Goal: Task Accomplishment & Management: Complete application form

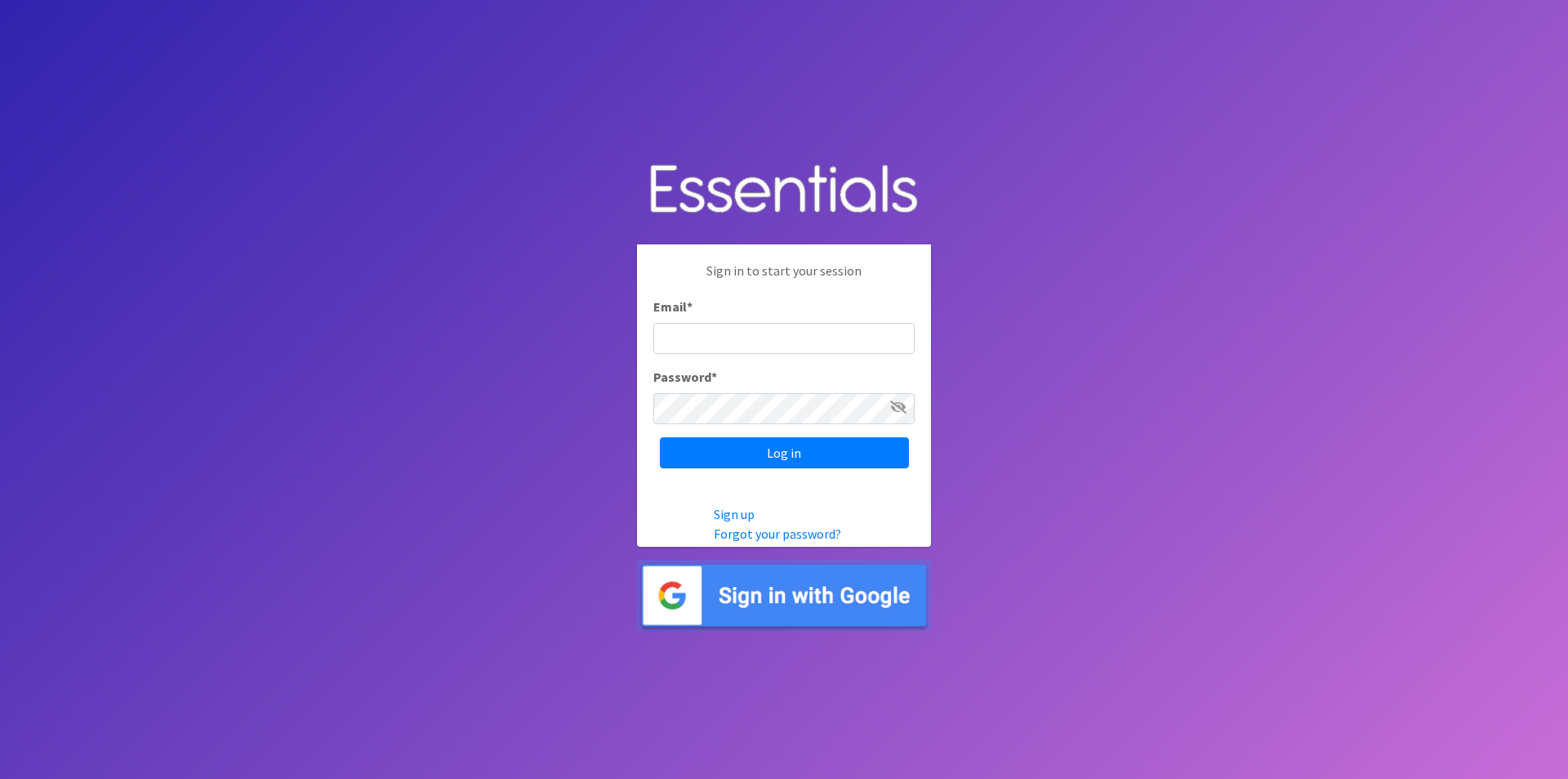
type input "[EMAIL_ADDRESS][DOMAIN_NAME]"
click at [897, 412] on icon at bounding box center [898, 407] width 16 height 13
click at [897, 412] on icon at bounding box center [899, 407] width 15 height 13
click at [806, 446] on input "Log in" at bounding box center [784, 452] width 249 height 31
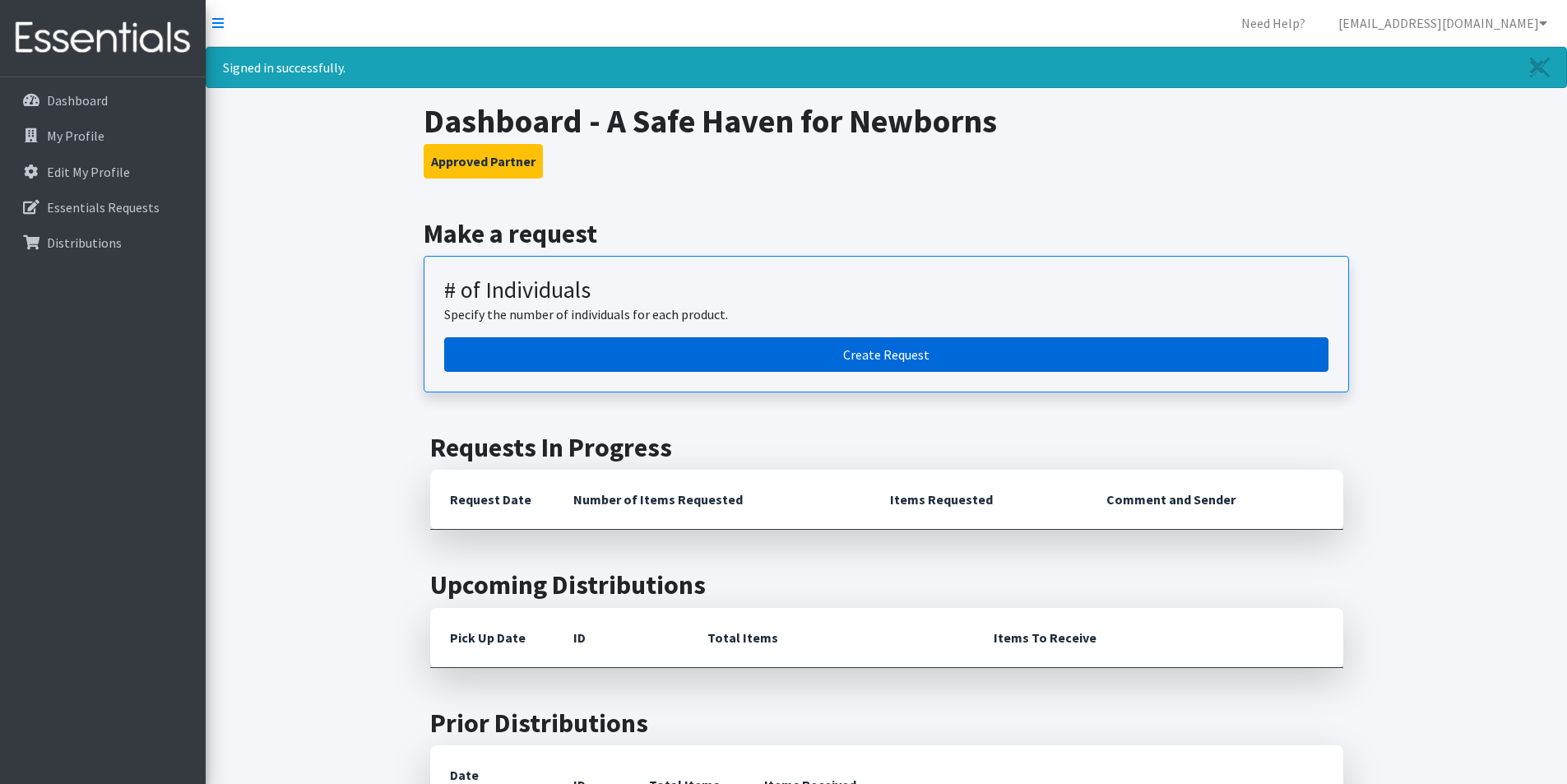
click at [901, 353] on link "Create Request" at bounding box center [886, 355] width 884 height 35
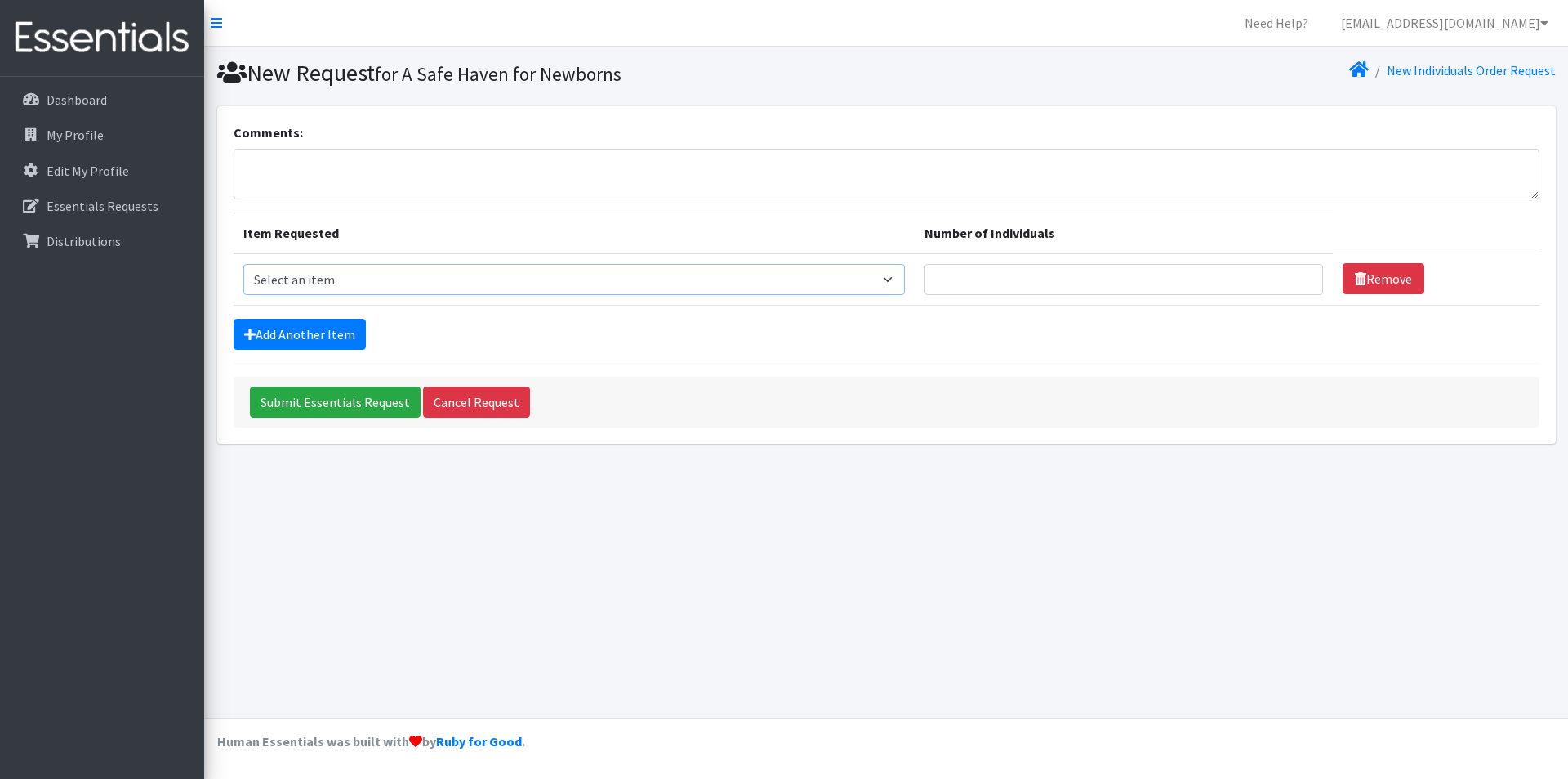
click at [901, 281] on select "Select an item # - Total number of kids being served with this order: Baby wipe…" at bounding box center [573, 280] width 662 height 31
click at [915, 277] on td "Item Requested Select an item # - Total number of kids being served with this o…" at bounding box center [573, 280] width 681 height 53
click at [915, 267] on td "Item Requested Select an item # - Total number of kids being served with this o…" at bounding box center [573, 280] width 681 height 53
click at [927, 263] on td "Number of Individuals" at bounding box center [1123, 280] width 418 height 53
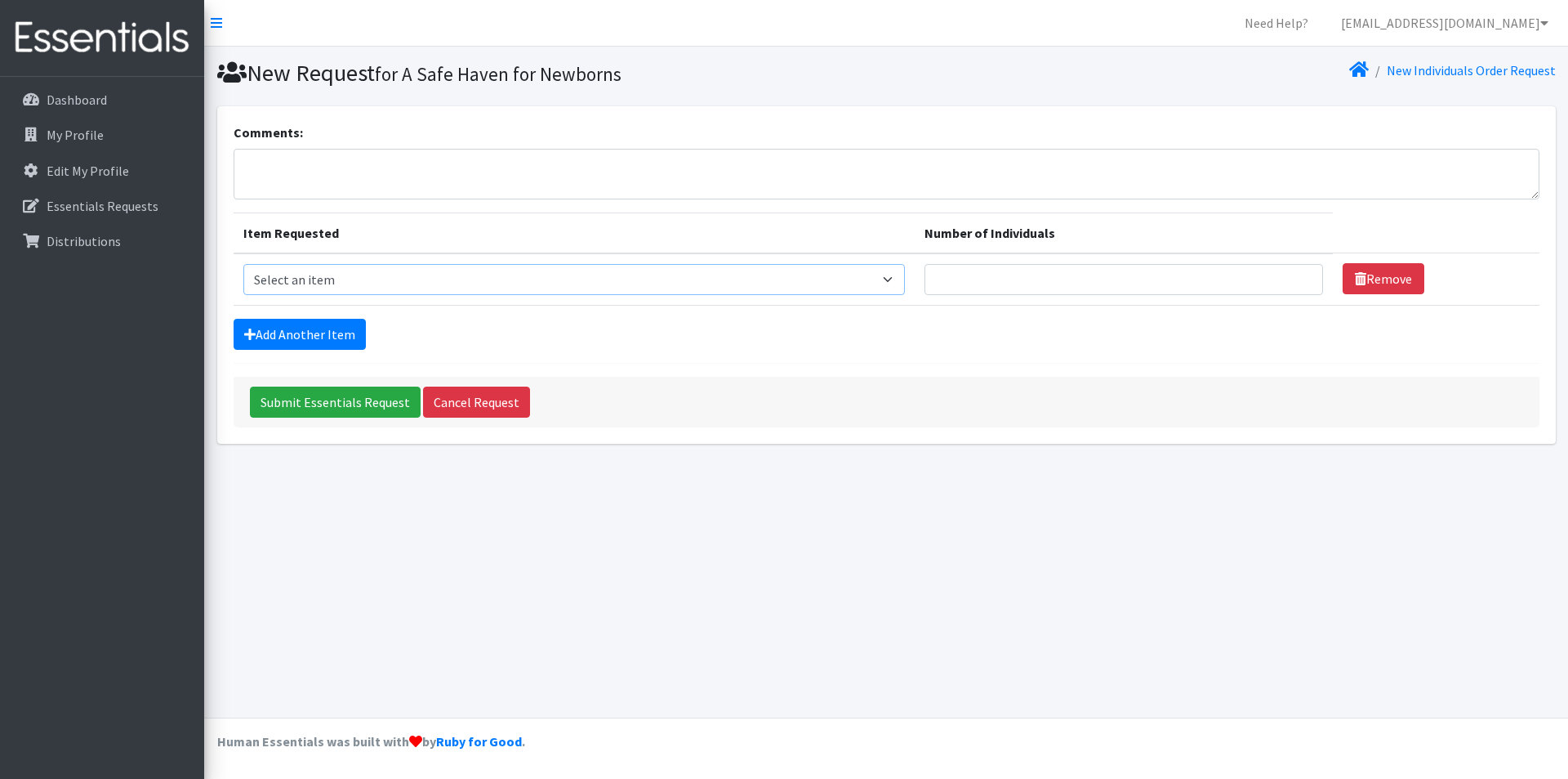
click at [902, 281] on select "Select an item # - Total number of kids being served with this order: Baby wipe…" at bounding box center [573, 280] width 662 height 31
select select "2649"
click at [243, 264] on select "Select an item # - Total number of kids being served with this order: Baby wipe…" at bounding box center [573, 280] width 662 height 31
click at [342, 330] on link "Add Another Item" at bounding box center [299, 334] width 132 height 31
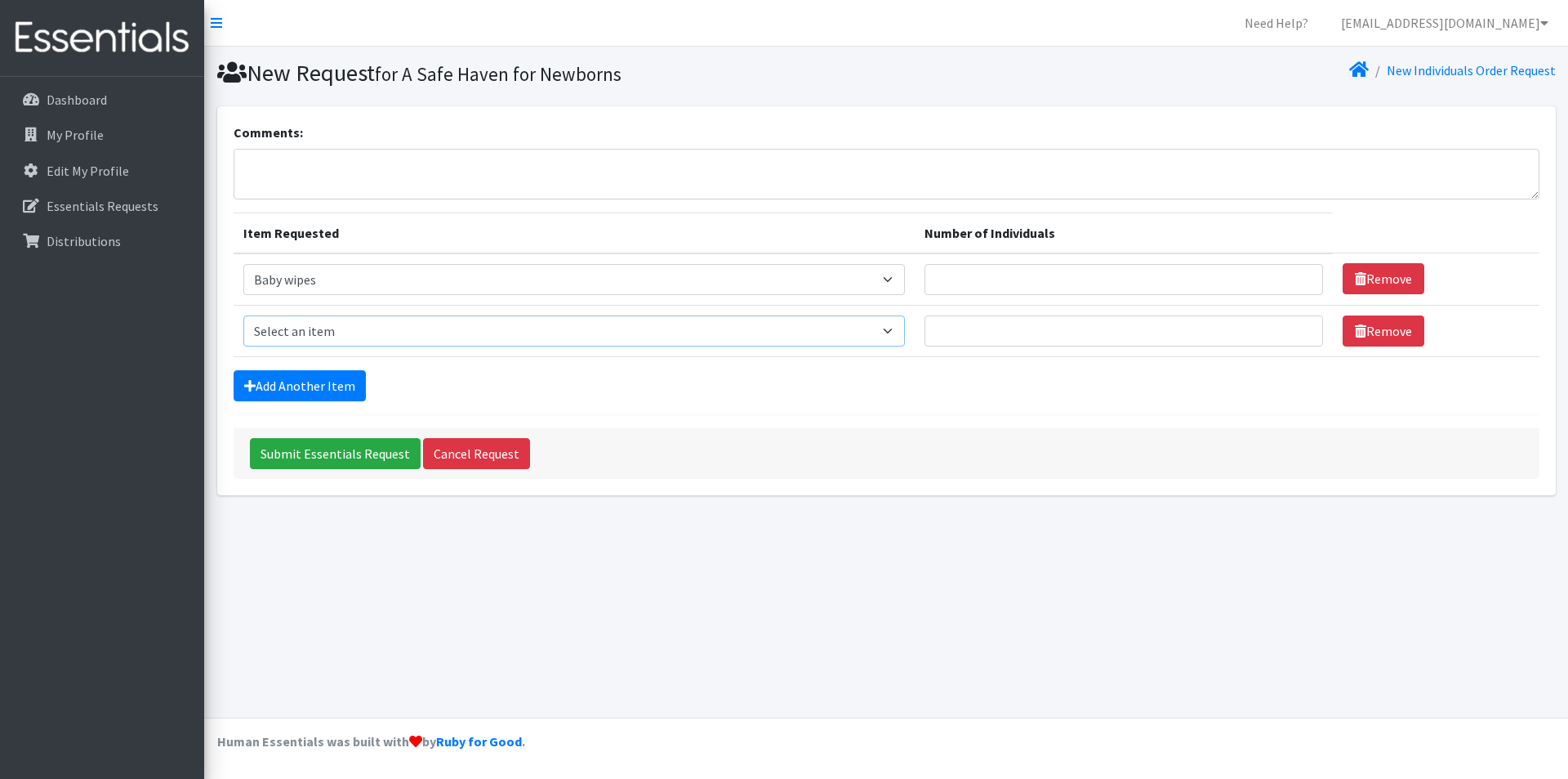
click at [342, 330] on select "Select an item # - Total number of kids being served with this order: Baby wipe…" at bounding box center [573, 330] width 662 height 31
select select "2648"
click at [243, 315] on select "Select an item # - Total number of kids being served with this order: Baby wipe…" at bounding box center [573, 330] width 662 height 31
click at [318, 386] on link "Add Another Item" at bounding box center [299, 386] width 132 height 31
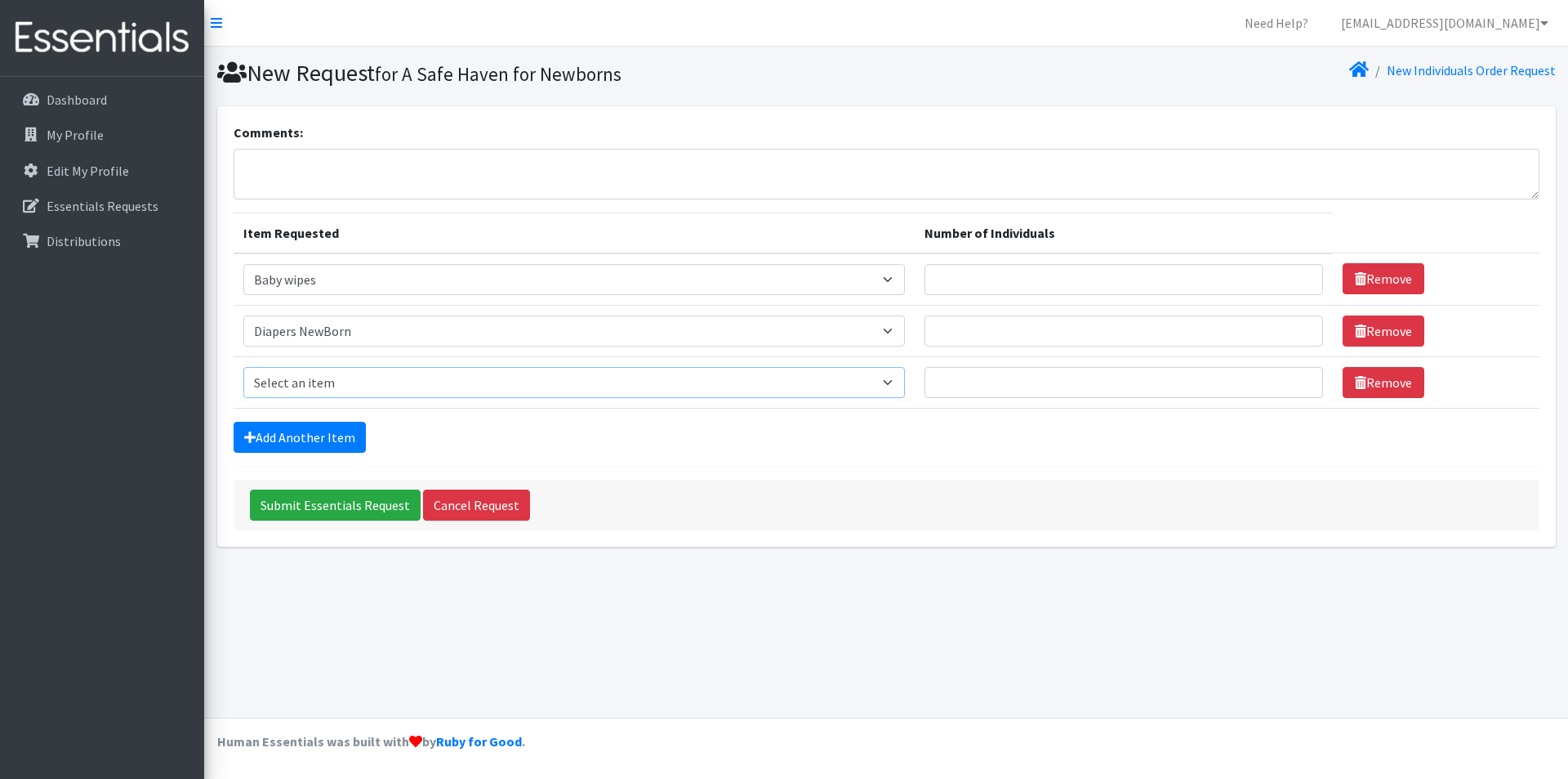
click at [318, 378] on select "Select an item # - Total number of kids being served with this order: Baby wipe…" at bounding box center [573, 382] width 662 height 31
select select "2665"
click at [243, 367] on select "Select an item # - Total number of kids being served with this order: Baby wipe…" at bounding box center [573, 382] width 662 height 31
click at [318, 432] on link "Add Another Item" at bounding box center [299, 437] width 132 height 31
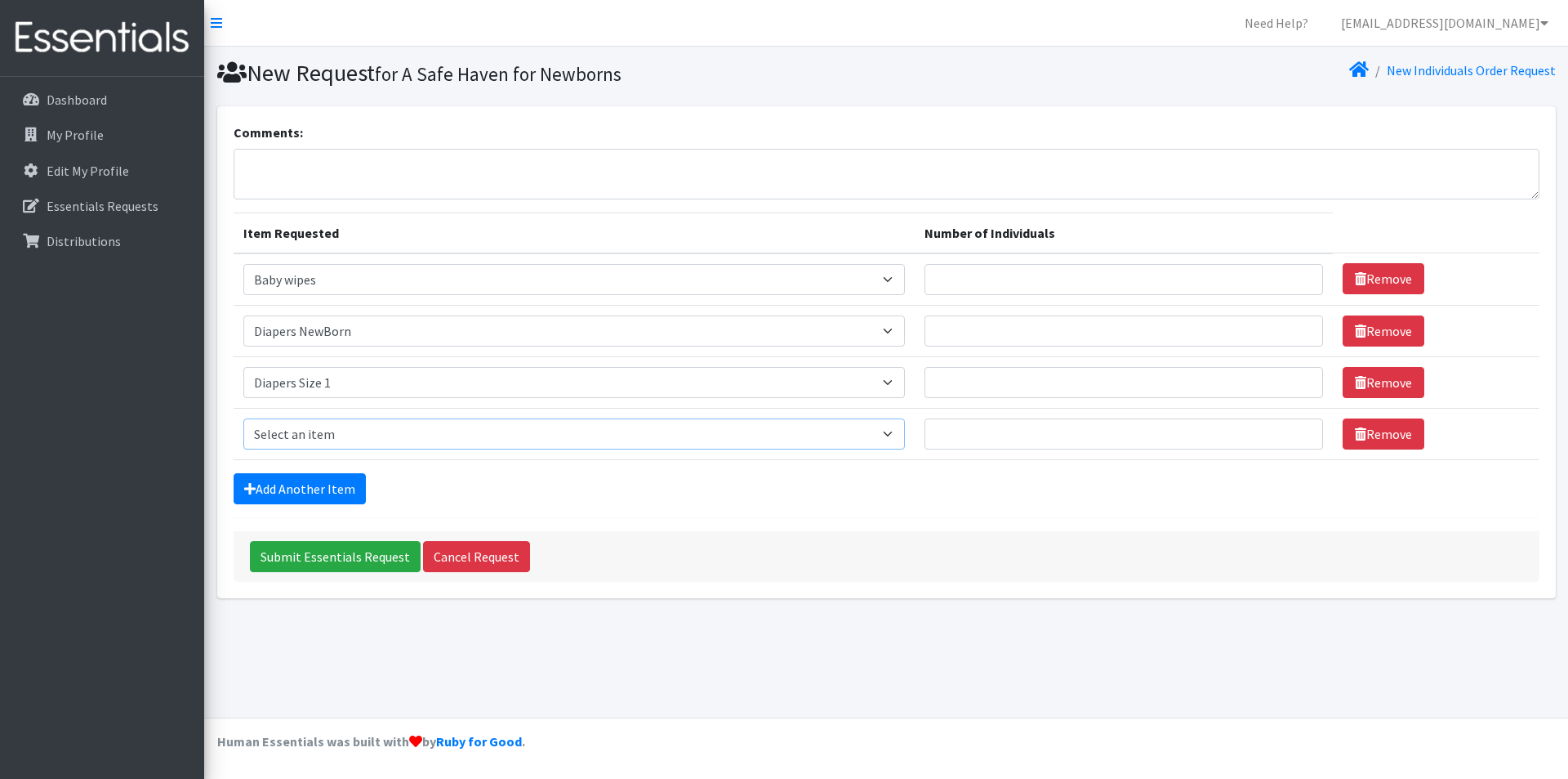
click at [322, 420] on select "Select an item # - Total number of kids being served with this order: Baby wipe…" at bounding box center [573, 434] width 662 height 31
select select "2668"
click at [243, 419] on select "Select an item # - Total number of kids being served with this order: Baby wipe…" at bounding box center [573, 434] width 662 height 31
click at [325, 486] on link "Add Another Item" at bounding box center [299, 488] width 132 height 31
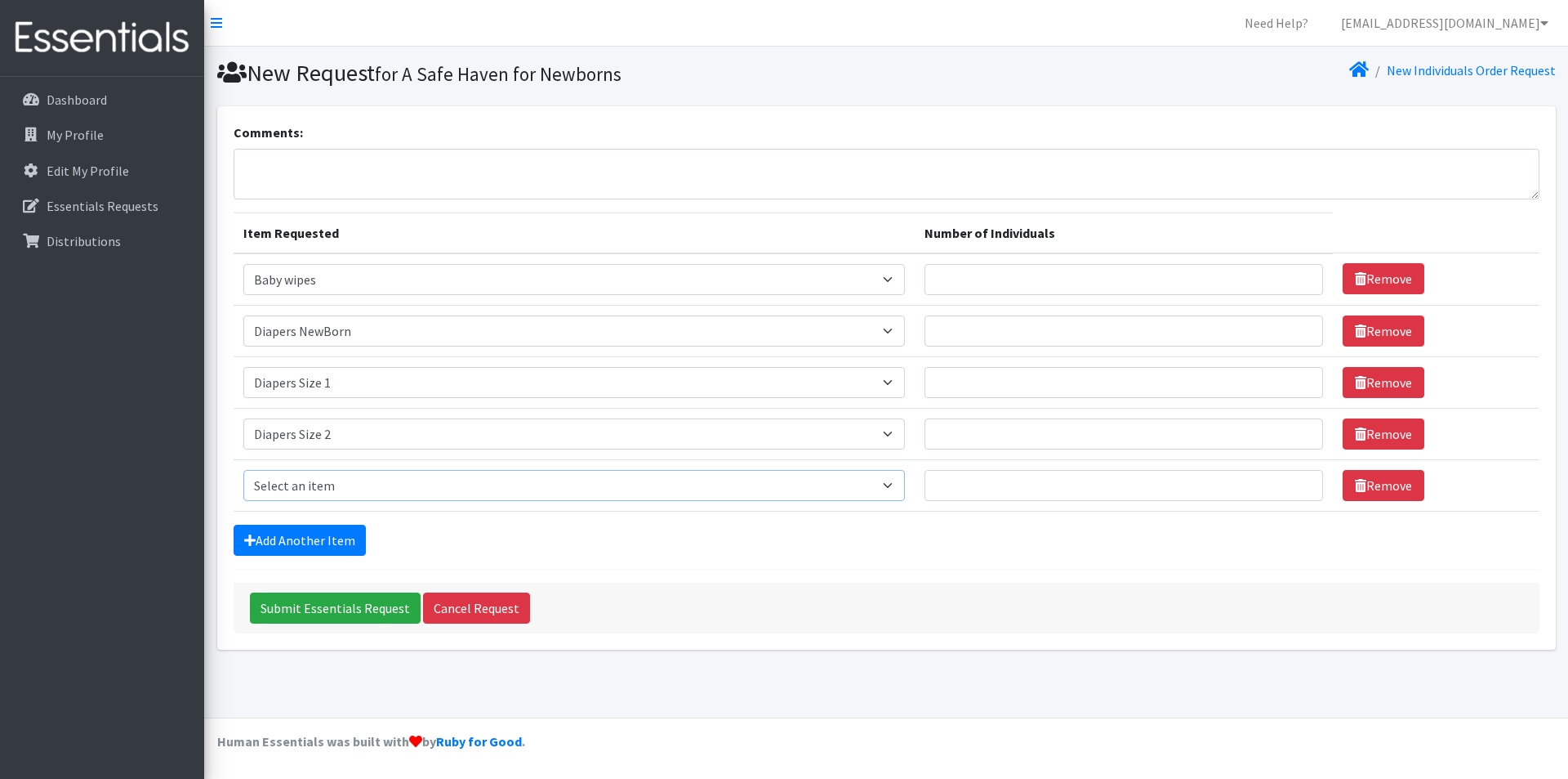
click at [328, 481] on select "Select an item # - Total number of kids being served with this order: Baby wipe…" at bounding box center [573, 485] width 662 height 31
select select "2655"
click at [243, 469] on select "Select an item # - Total number of kids being served with this order: Baby wipe…" at bounding box center [573, 485] width 662 height 31
click at [338, 543] on link "Add Another Item" at bounding box center [299, 540] width 132 height 31
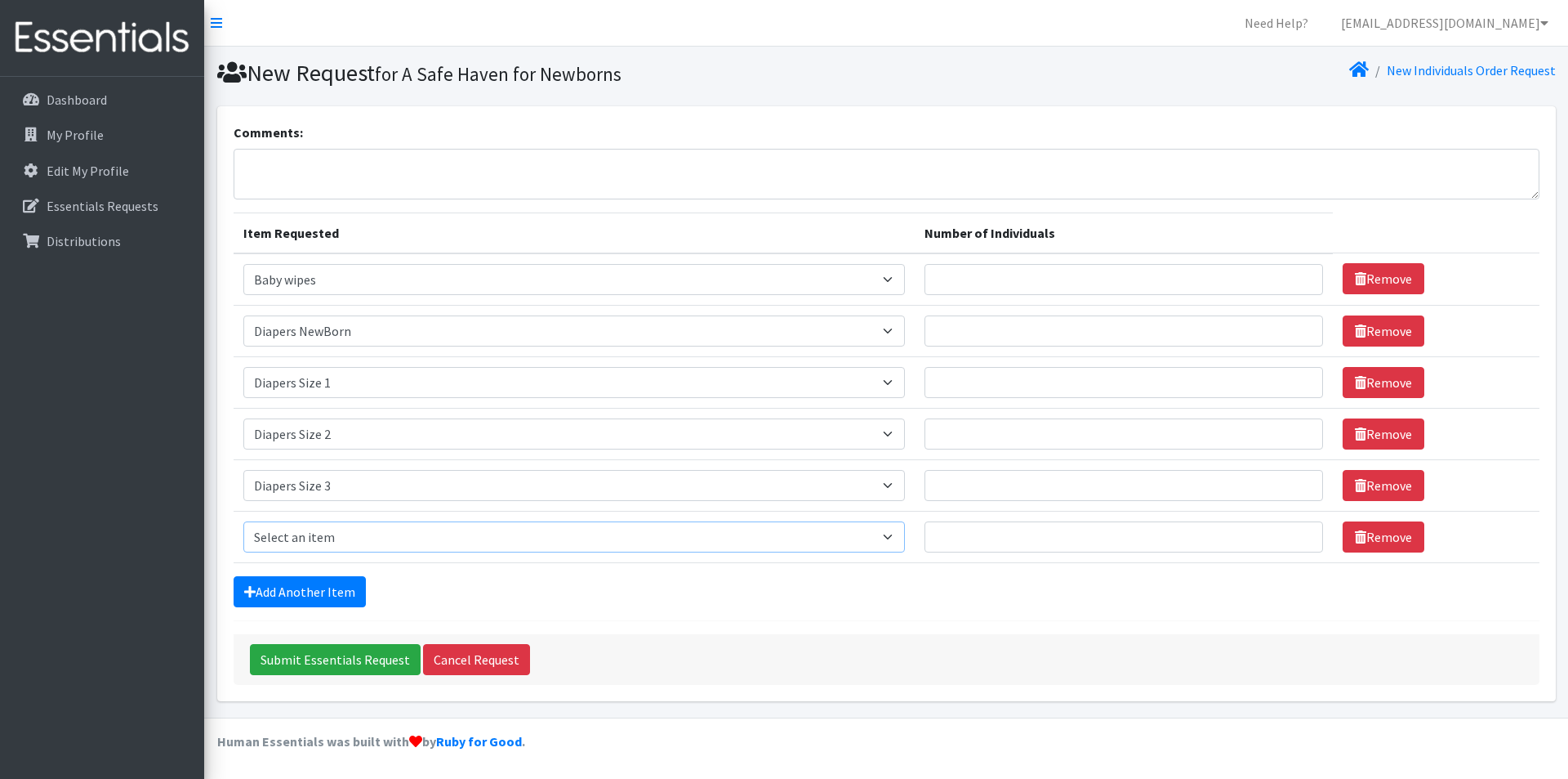
click at [343, 536] on select "Select an item # - Total number of kids being served with this order: Baby wipe…" at bounding box center [573, 537] width 662 height 31
select select "2661"
click at [243, 521] on select "Select an item # - Total number of kids being served with this order: Baby wipe…" at bounding box center [573, 537] width 662 height 31
click at [1070, 281] on input "Number of Individuals" at bounding box center [1123, 280] width 398 height 31
type input "20"
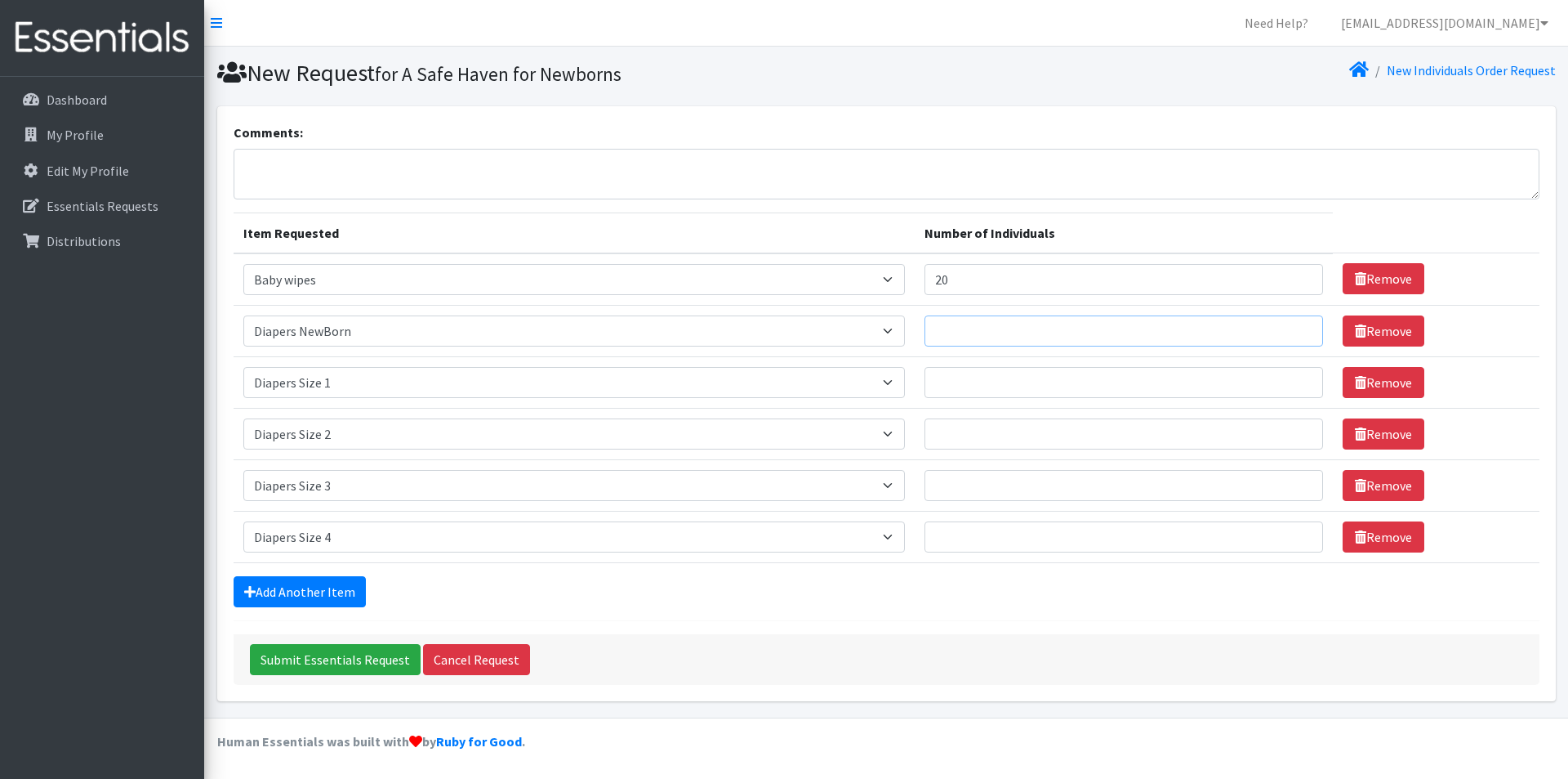
click at [1040, 322] on input "Number of Individuals" at bounding box center [1123, 330] width 398 height 31
type input "20"
click at [1037, 371] on input "Number of Individuals" at bounding box center [1123, 382] width 398 height 31
type input "20"
click at [1038, 426] on input "Number of Individuals" at bounding box center [1123, 434] width 398 height 31
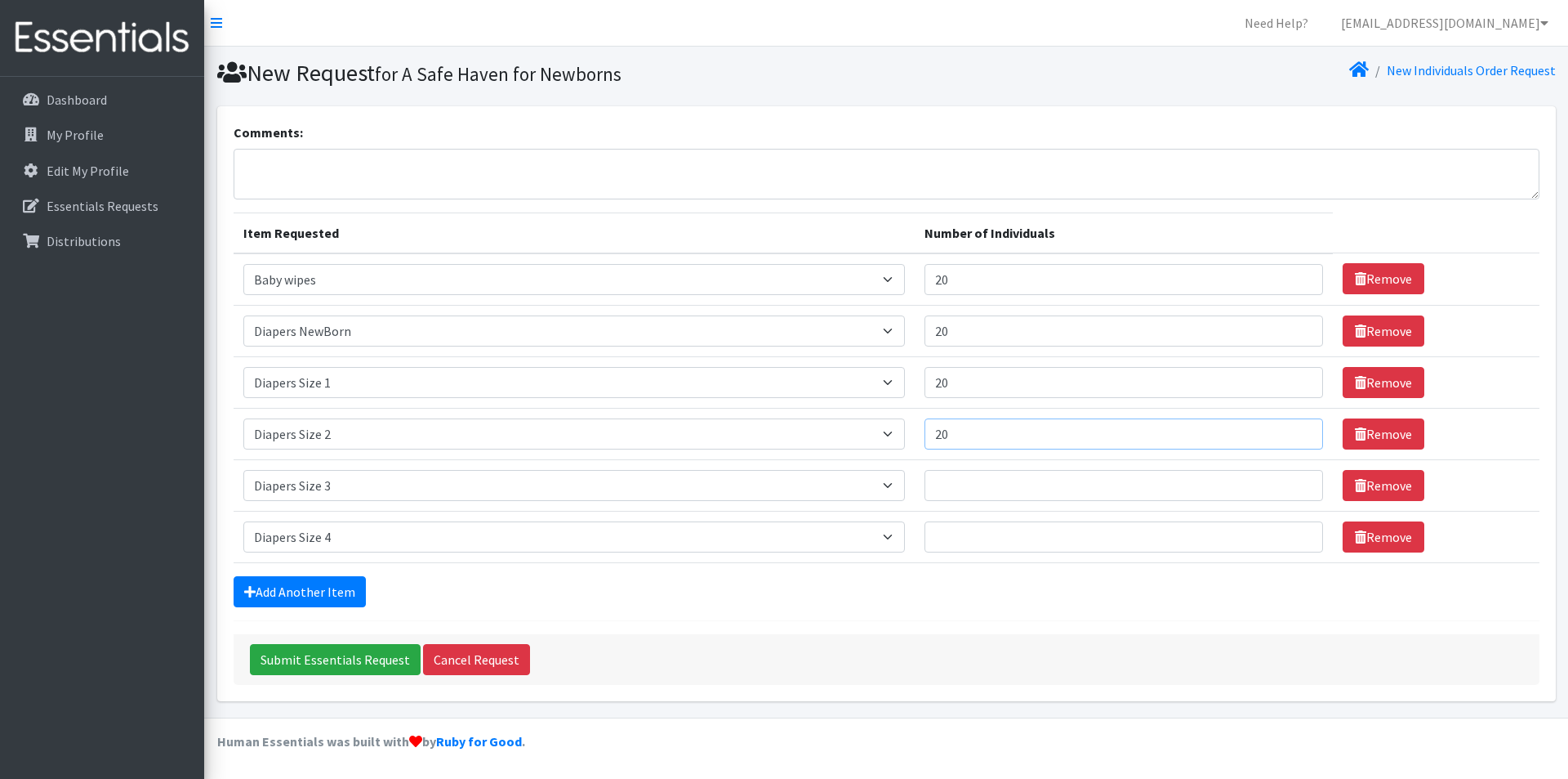
type input "20"
click at [1040, 478] on input "Number of Individuals" at bounding box center [1123, 485] width 398 height 31
type input "20"
click at [1039, 535] on input "Number of Individuals" at bounding box center [1123, 537] width 398 height 31
click at [1026, 582] on div "Add Another Item" at bounding box center [886, 591] width 1306 height 31
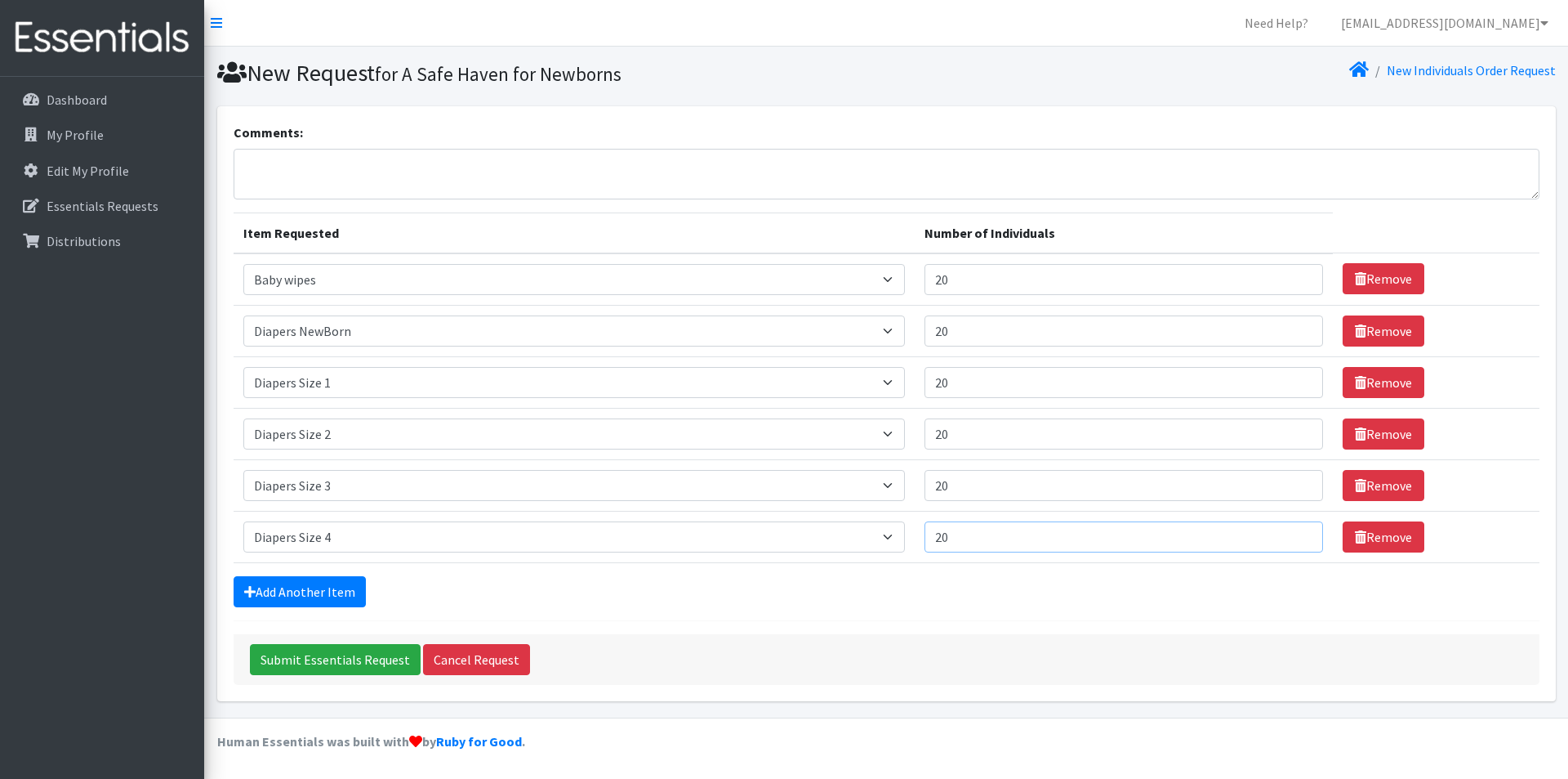
drag, startPoint x: 974, startPoint y: 538, endPoint x: 935, endPoint y: 544, distance: 39.5
click at [935, 544] on td "Number of Individuals 20" at bounding box center [1123, 536] width 418 height 52
type input "15"
click at [856, 608] on form "Comments: Item Requested Number of Individuals Item Requested Select an item # …" at bounding box center [886, 403] width 1306 height 562
click at [330, 663] on input "Submit Essentials Request" at bounding box center [335, 659] width 171 height 31
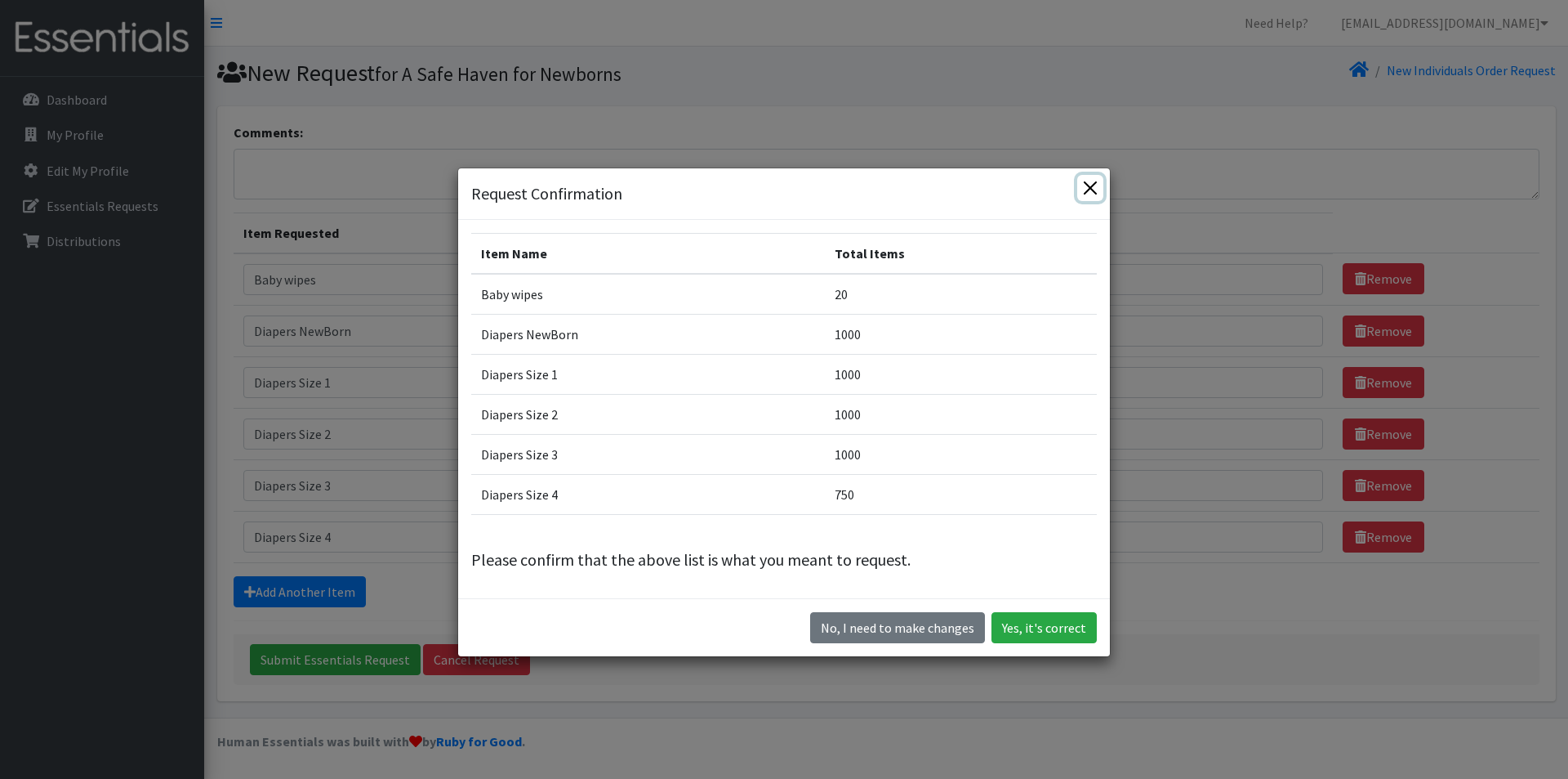
click at [1084, 183] on button "Close" at bounding box center [1090, 188] width 26 height 26
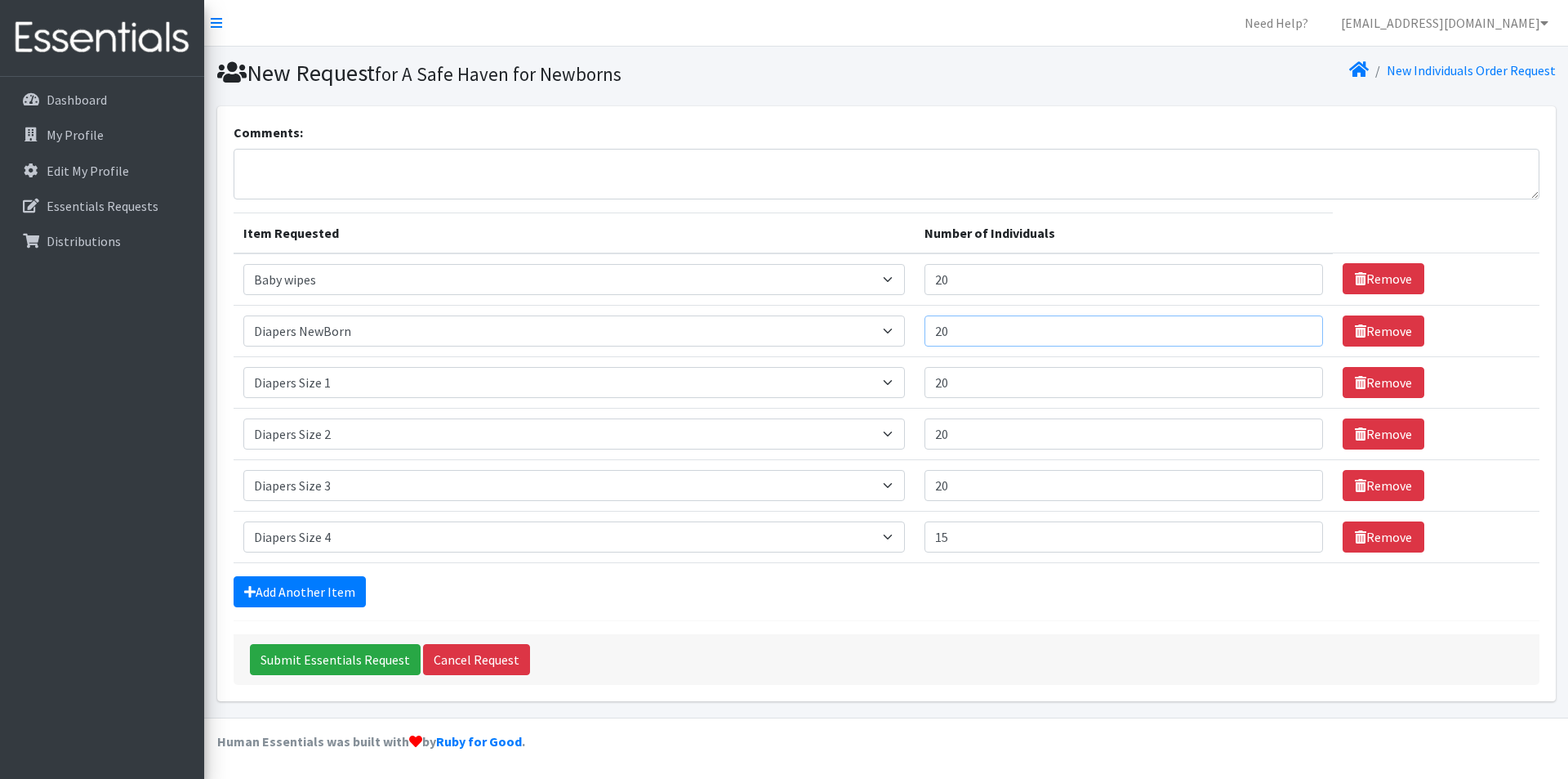
click at [965, 340] on input "20" at bounding box center [1123, 330] width 398 height 31
type input "2"
type input "15"
drag, startPoint x: 946, startPoint y: 382, endPoint x: 932, endPoint y: 383, distance: 14.0
click at [932, 383] on td "Number of Individuals 20" at bounding box center [1123, 381] width 418 height 52
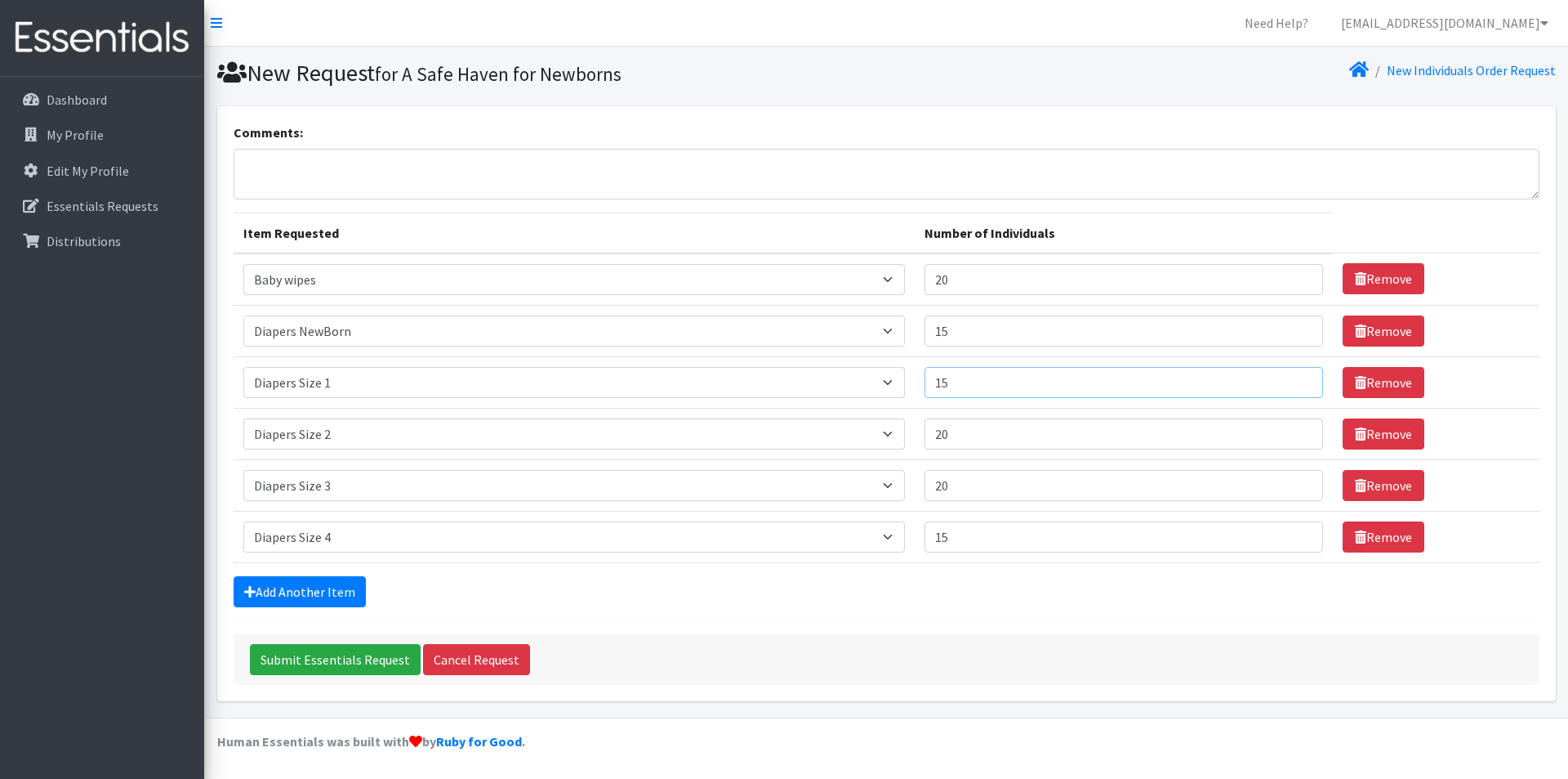
type input "15"
drag, startPoint x: 965, startPoint y: 426, endPoint x: 917, endPoint y: 434, distance: 48.7
click at [917, 434] on tr "Item Requested Select an item # - Total number of kids being served with this o…" at bounding box center [886, 433] width 1306 height 52
type input "15"
drag, startPoint x: 965, startPoint y: 478, endPoint x: 936, endPoint y: 482, distance: 29.3
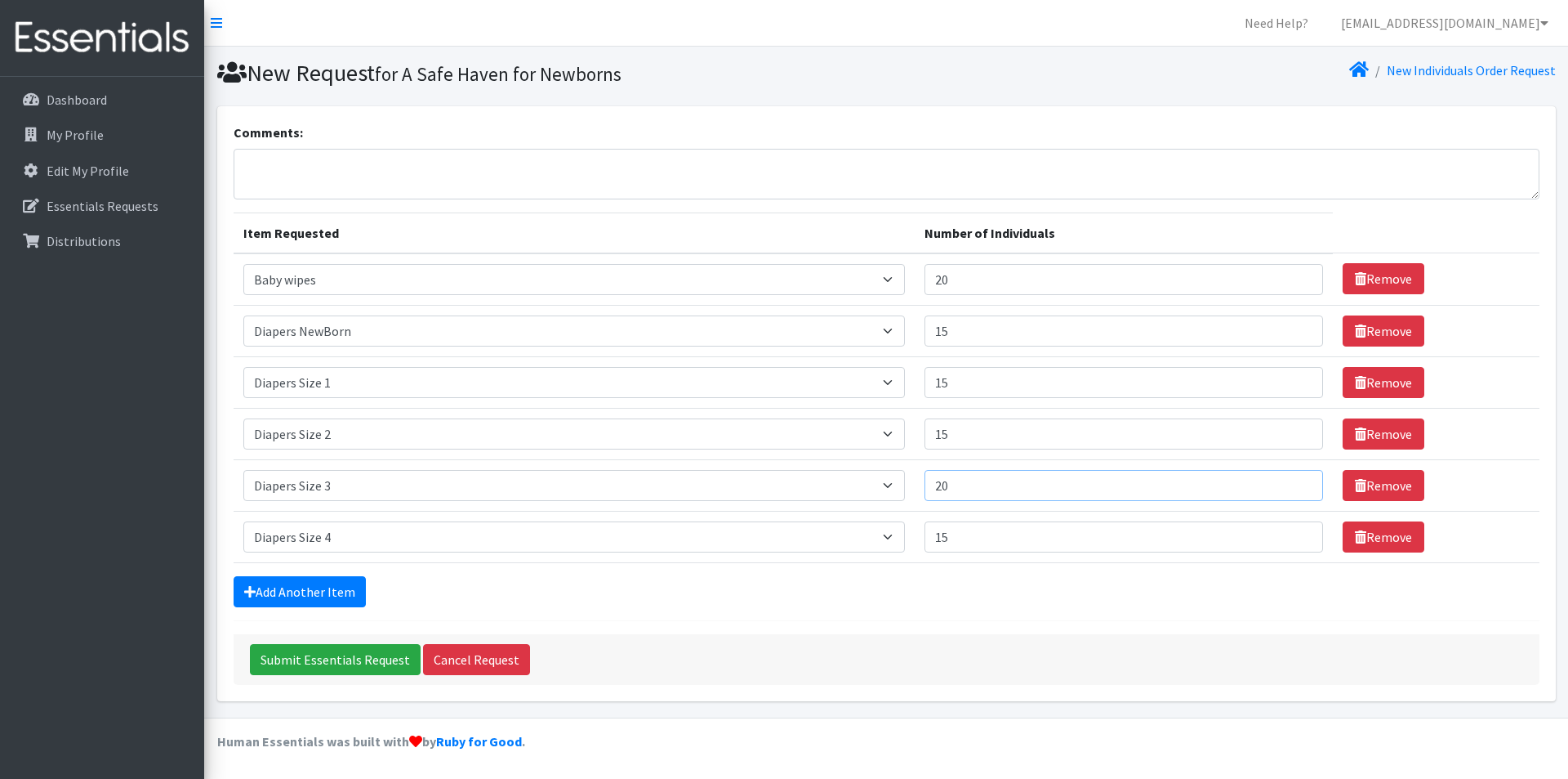
click at [936, 482] on td "Number of Individuals 20" at bounding box center [1123, 485] width 418 height 52
type input "15"
click at [365, 658] on input "Submit Essentials Request" at bounding box center [335, 659] width 171 height 31
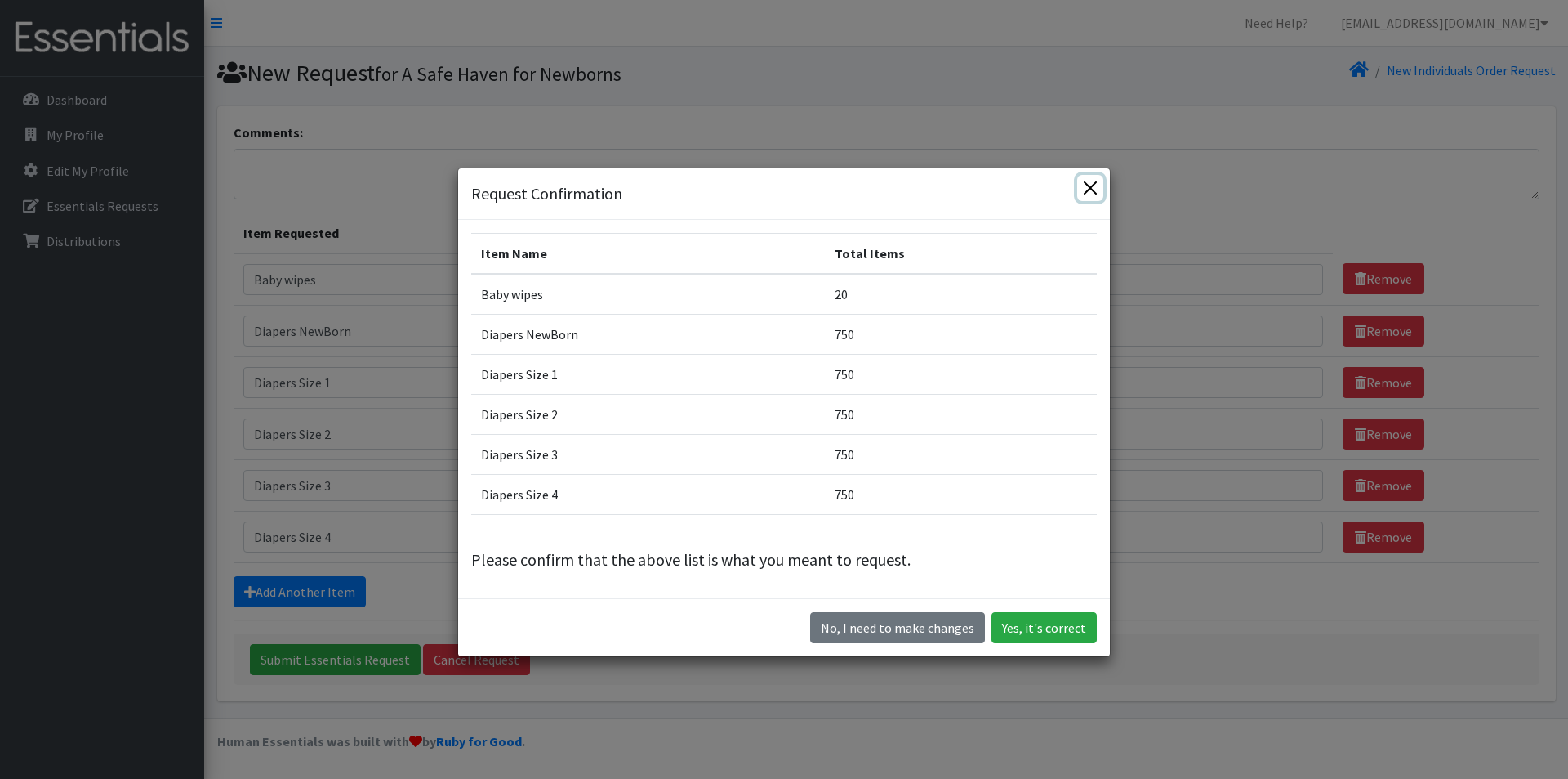
click at [1089, 191] on button "Close" at bounding box center [1090, 188] width 26 height 26
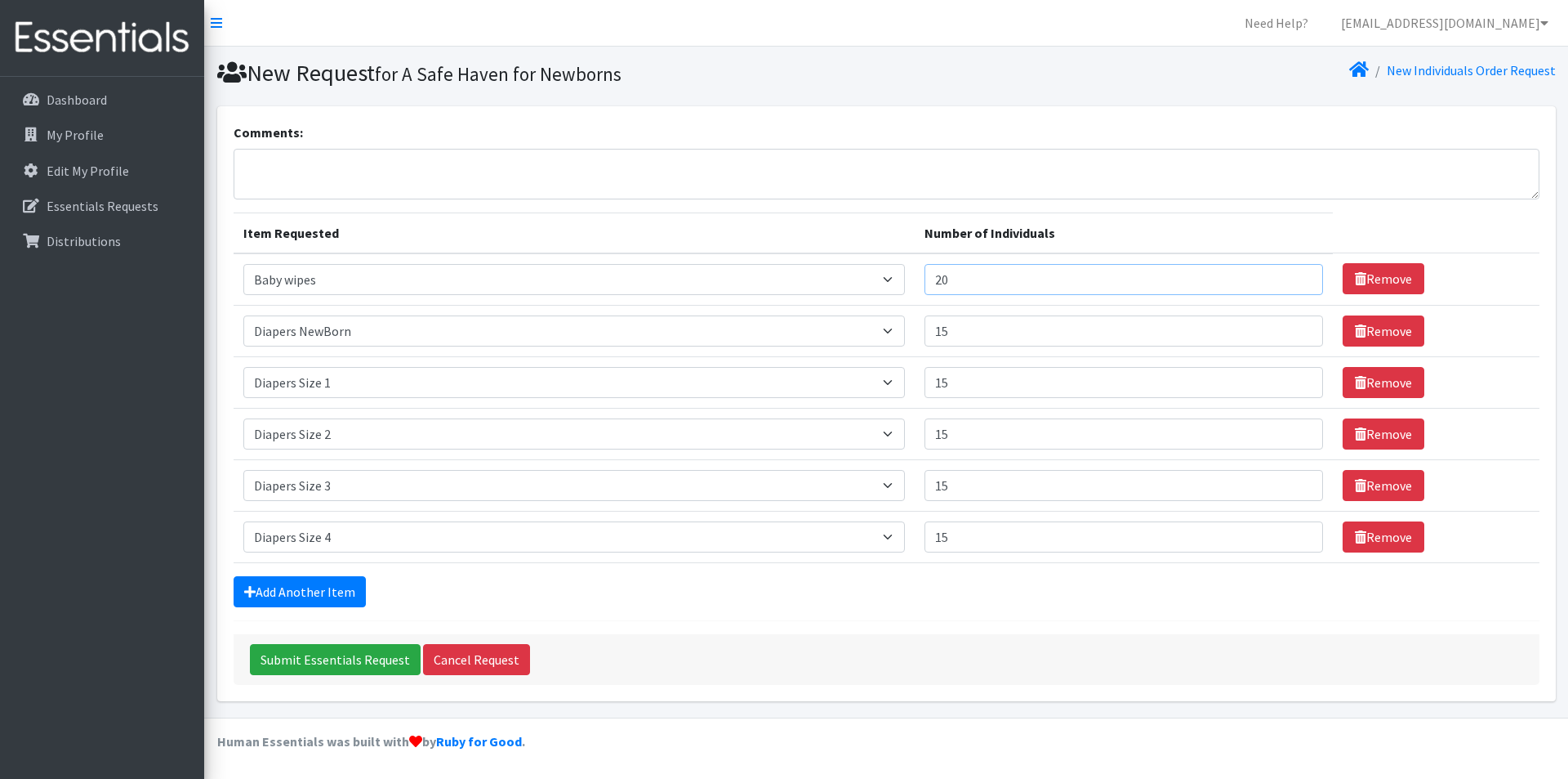
click at [983, 272] on input "20" at bounding box center [1123, 280] width 398 height 31
type input "25"
click at [926, 596] on div "Add Another Item" at bounding box center [886, 591] width 1306 height 31
click at [341, 626] on form "Comments: Item Requested Number of Individuals Item Requested Select an item # …" at bounding box center [886, 403] width 1306 height 562
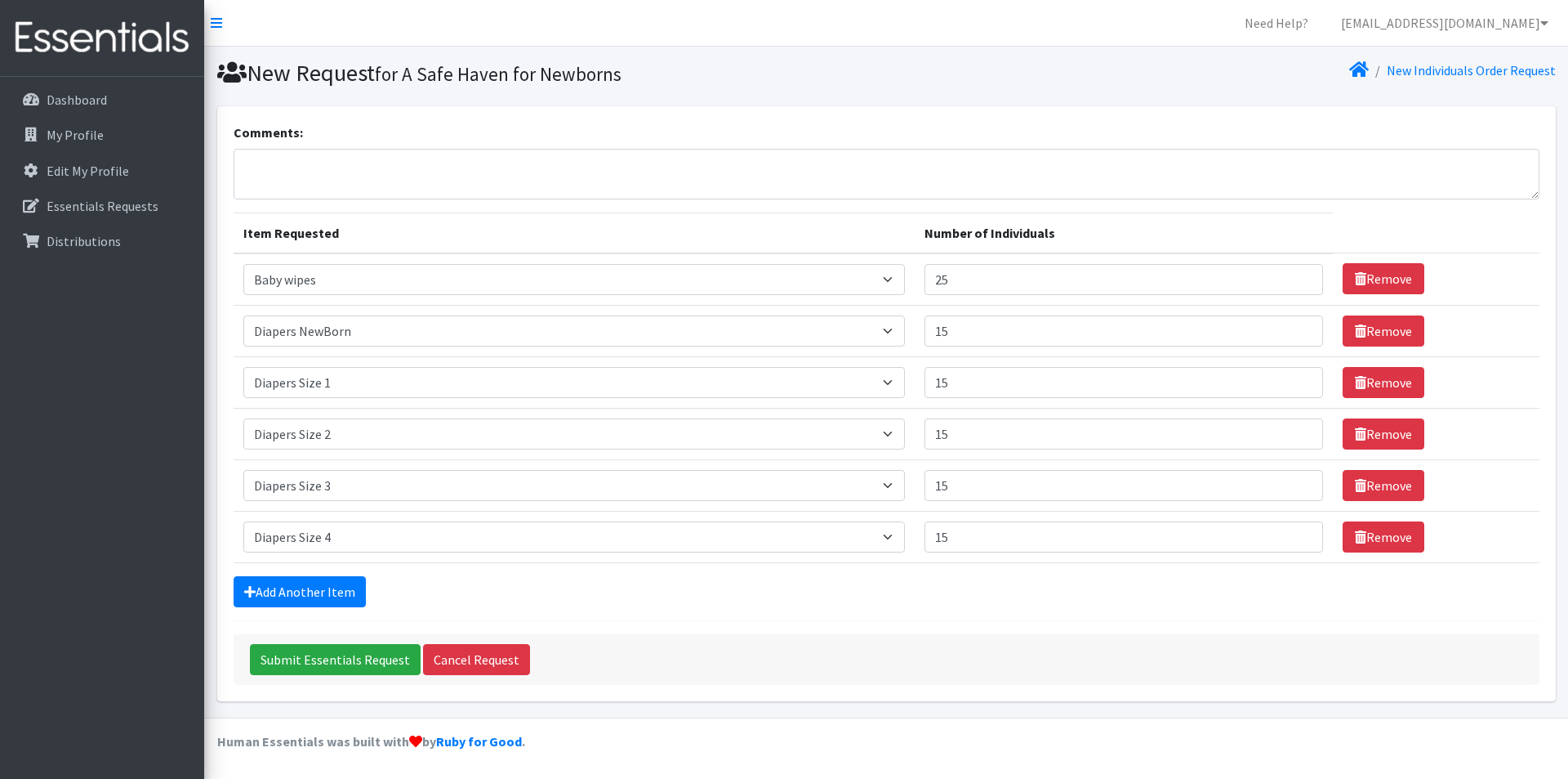
click at [333, 621] on form "Comments: Item Requested Number of Individuals Item Requested Select an item # …" at bounding box center [886, 403] width 1306 height 562
click at [339, 665] on input "Submit Essentials Request" at bounding box center [335, 659] width 171 height 31
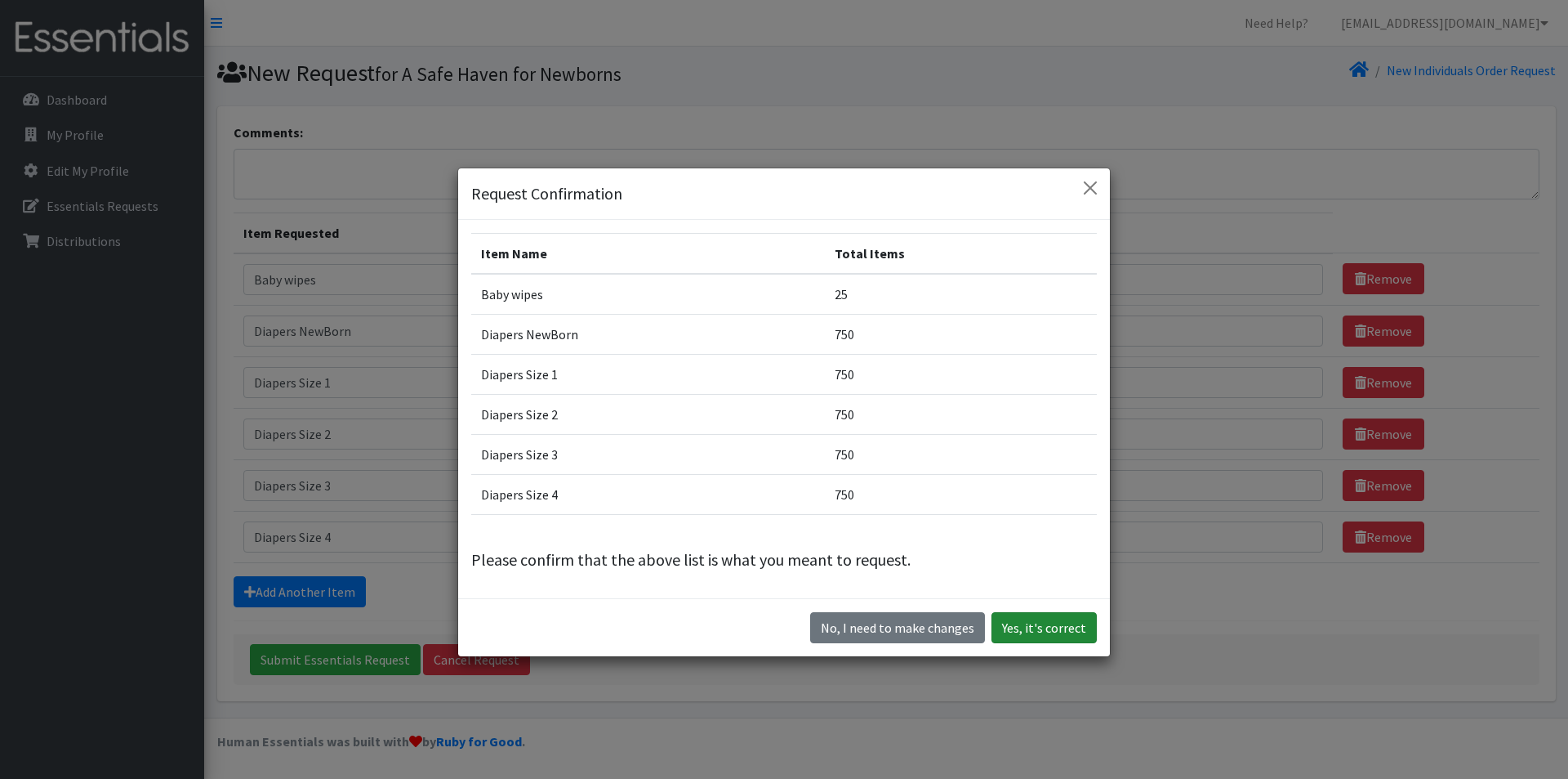
click at [1057, 620] on button "Yes, it's correct" at bounding box center [1044, 627] width 105 height 31
